Goal: Task Accomplishment & Management: Manage account settings

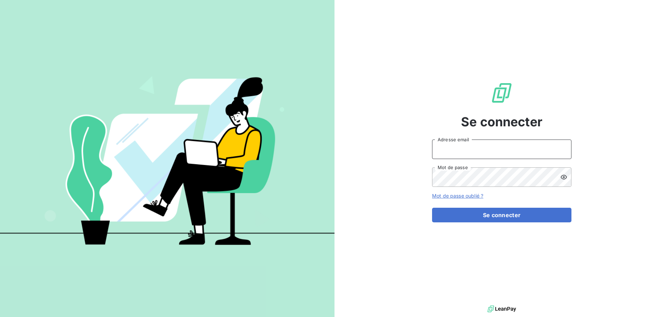
click at [473, 150] on input "Adresse email" at bounding box center [501, 150] width 139 height 20
type input "francois@toutapprendre.com"
click at [432, 208] on button "Se connecter" at bounding box center [501, 215] width 139 height 15
